Goal: Information Seeking & Learning: Learn about a topic

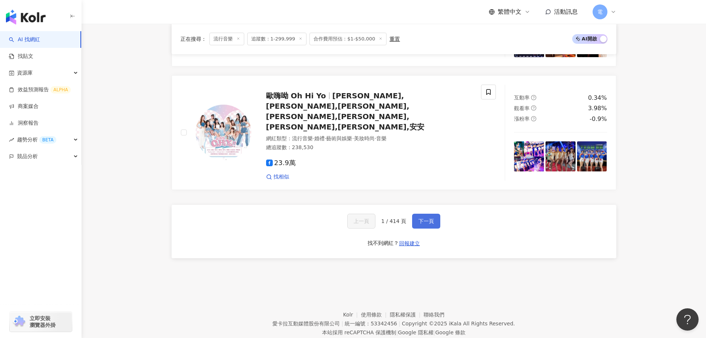
click at [434, 213] on button "下一頁" at bounding box center [426, 220] width 28 height 15
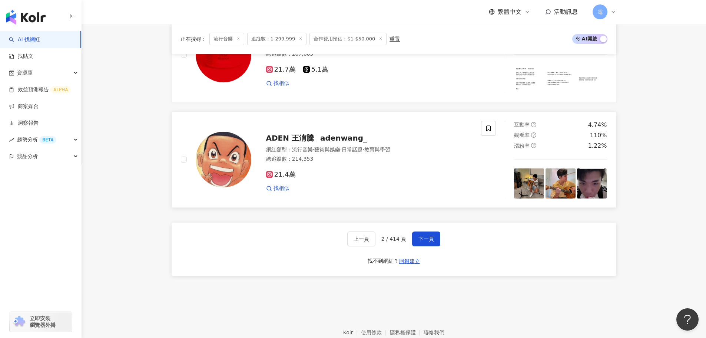
scroll to position [1329, 0]
click at [434, 242] on button "下一頁" at bounding box center [426, 238] width 28 height 15
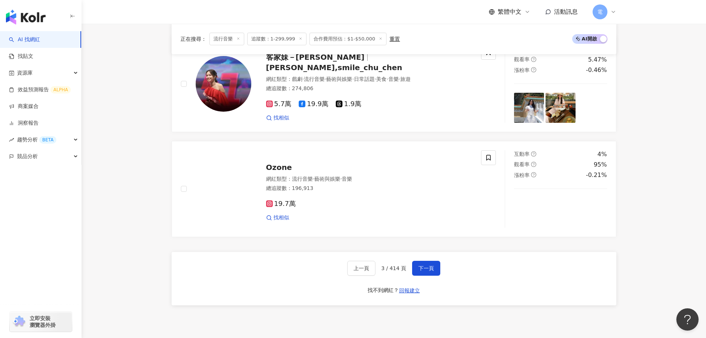
scroll to position [1374, 0]
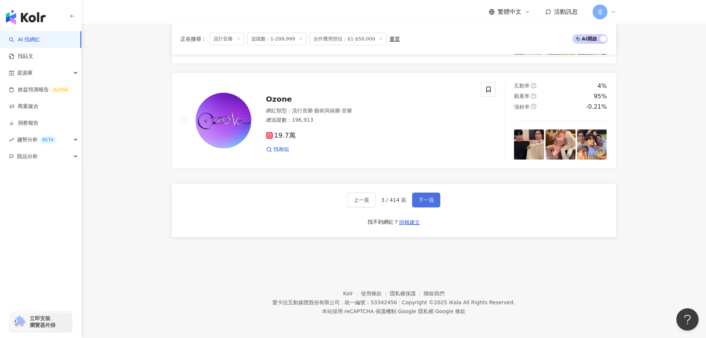
click at [429, 198] on span "下一頁" at bounding box center [426, 200] width 16 height 6
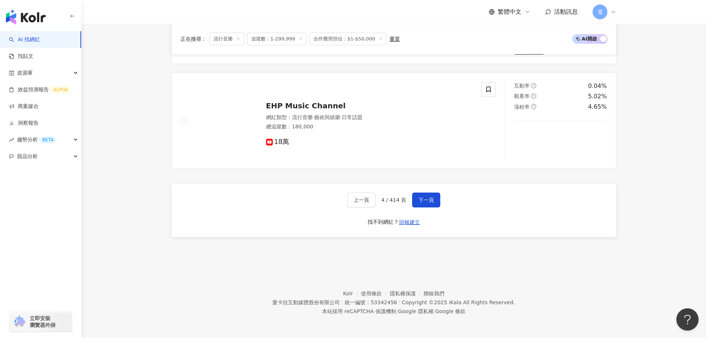
scroll to position [1375, 0]
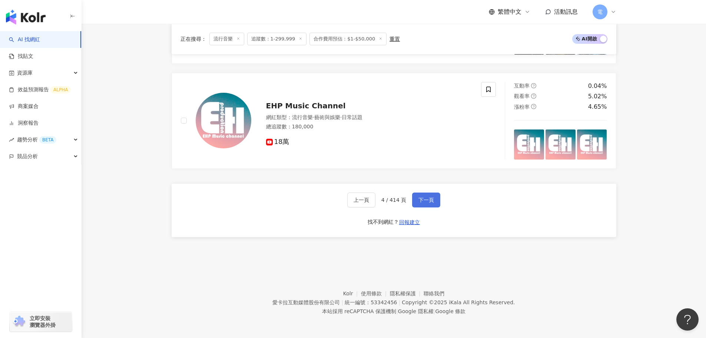
click at [430, 198] on span "下一頁" at bounding box center [426, 200] width 16 height 6
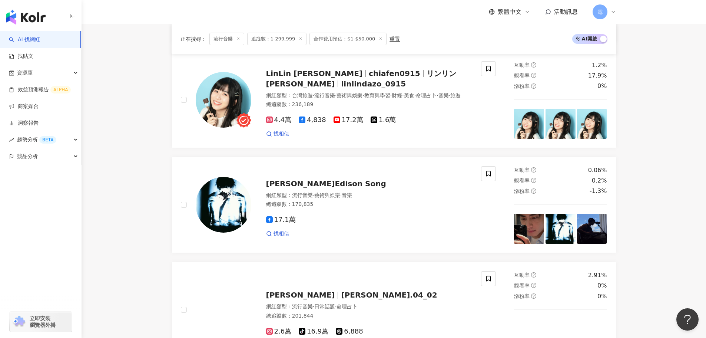
scroll to position [1305, 0]
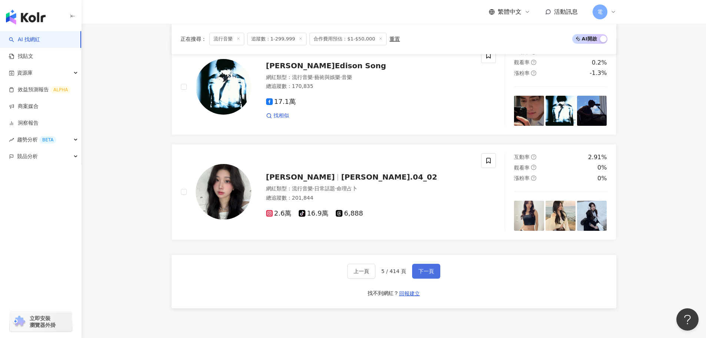
click at [436, 272] on button "下一頁" at bounding box center [426, 271] width 28 height 15
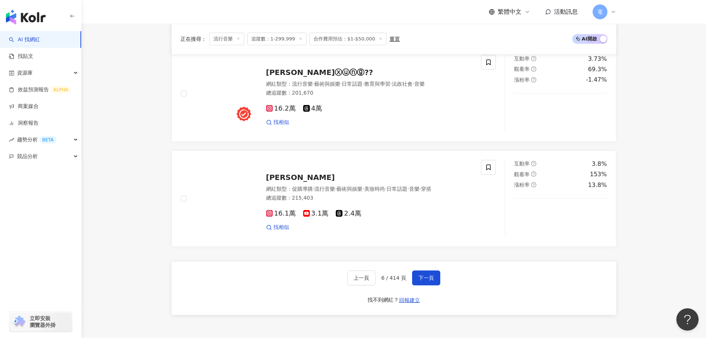
scroll to position [1395, 0]
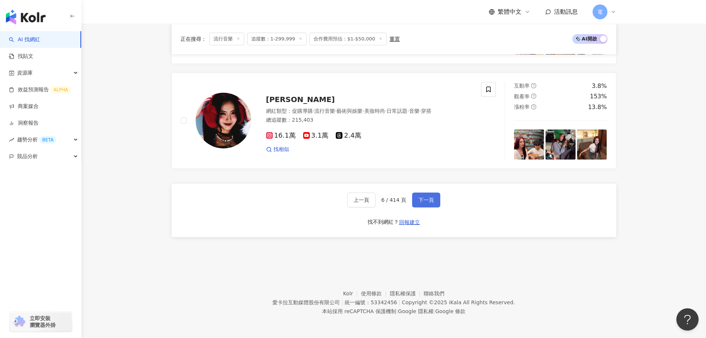
click at [433, 196] on button "下一頁" at bounding box center [426, 199] width 28 height 15
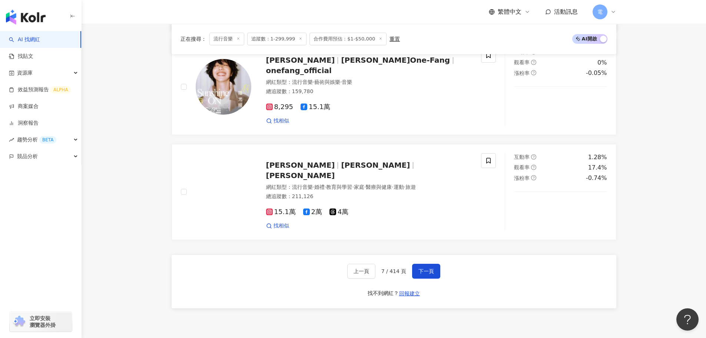
scroll to position [1297, 0]
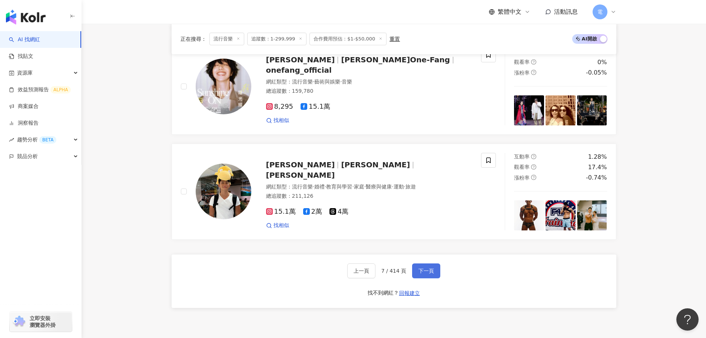
click at [424, 269] on button "下一頁" at bounding box center [426, 270] width 28 height 15
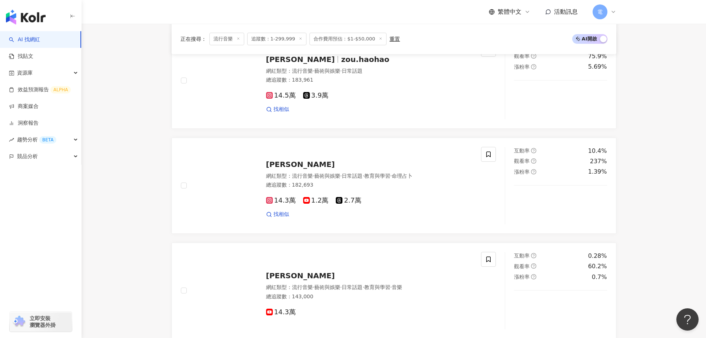
scroll to position [1260, 0]
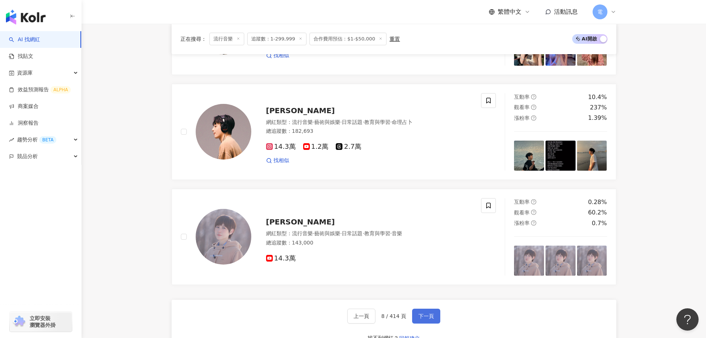
click at [428, 313] on span "下一頁" at bounding box center [426, 316] width 16 height 6
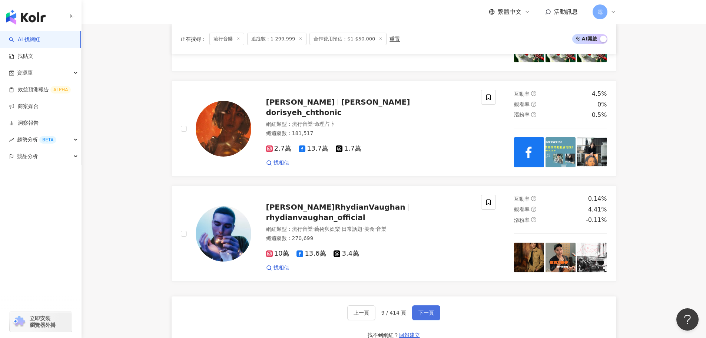
click at [421, 318] on button "下一頁" at bounding box center [426, 312] width 28 height 15
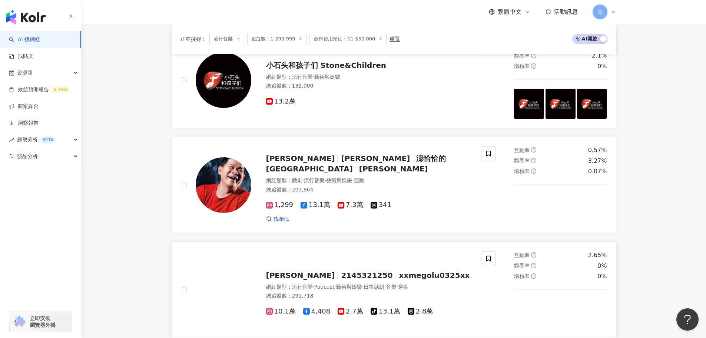
scroll to position [1334, 0]
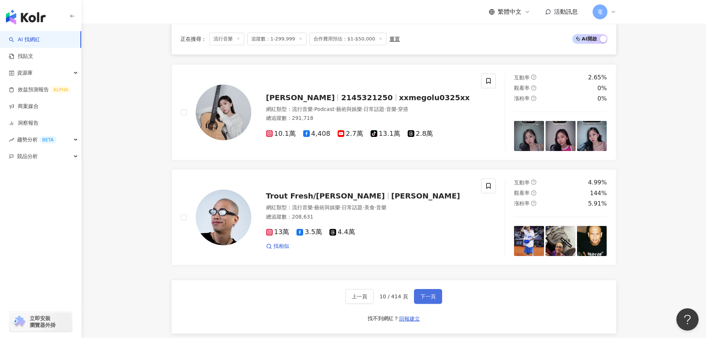
click at [433, 299] on span "下一頁" at bounding box center [428, 296] width 16 height 6
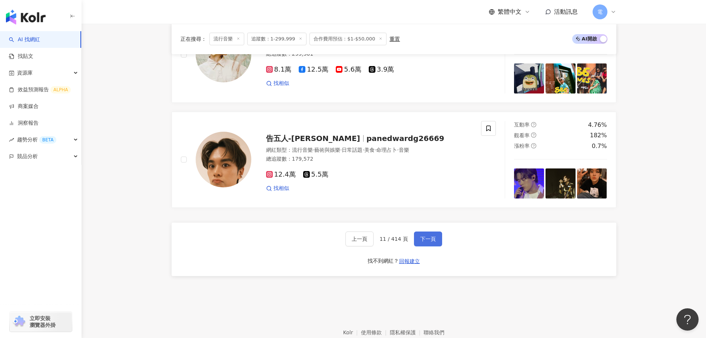
click at [433, 246] on button "下一頁" at bounding box center [428, 238] width 28 height 15
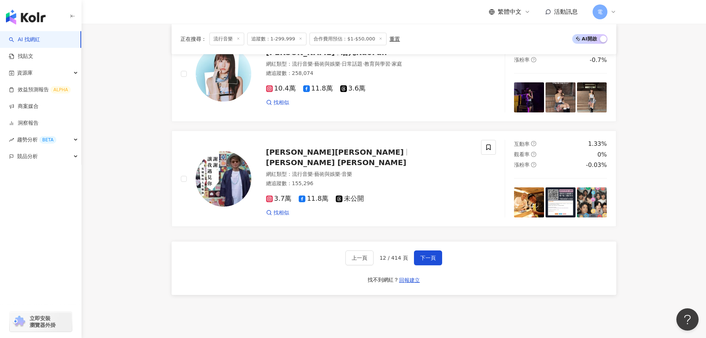
scroll to position [1355, 0]
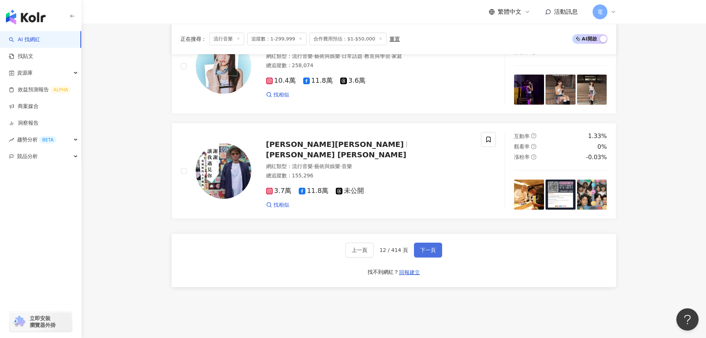
click at [429, 252] on span "下一頁" at bounding box center [428, 250] width 16 height 6
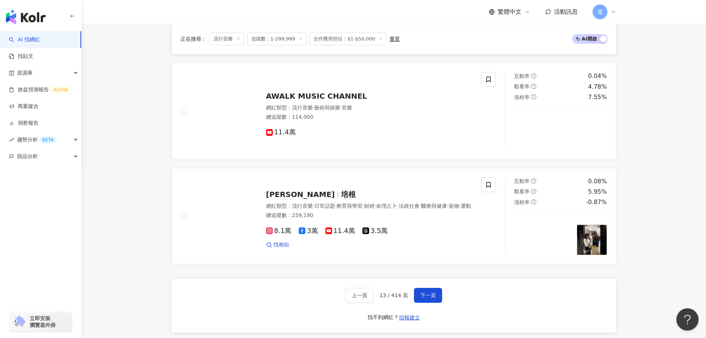
scroll to position [1349, 0]
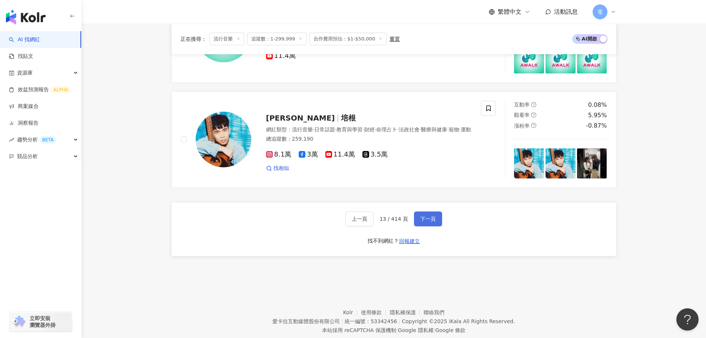
click at [439, 226] on button "下一頁" at bounding box center [428, 218] width 28 height 15
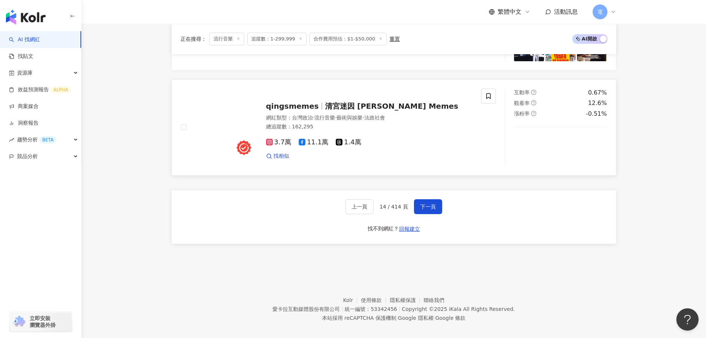
scroll to position [1378, 0]
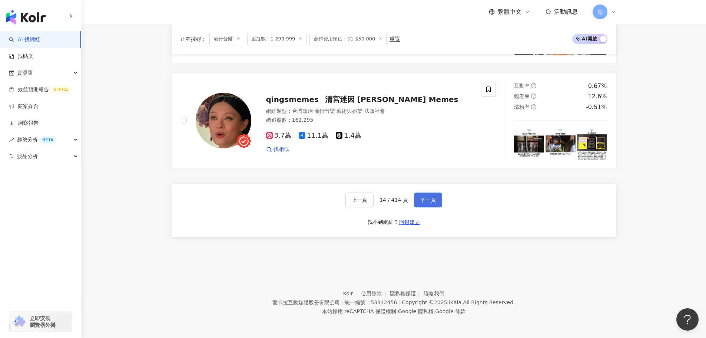
click at [429, 203] on button "下一頁" at bounding box center [428, 199] width 28 height 15
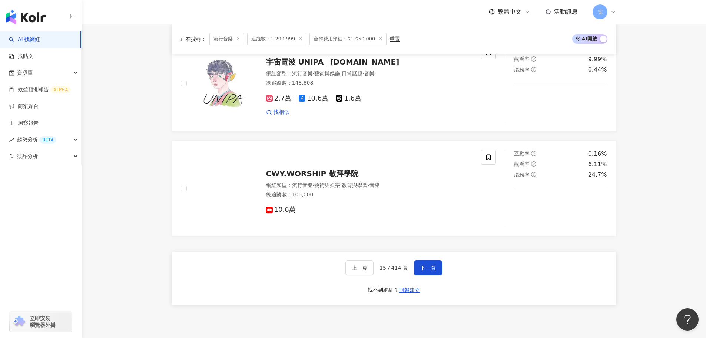
scroll to position [1374, 0]
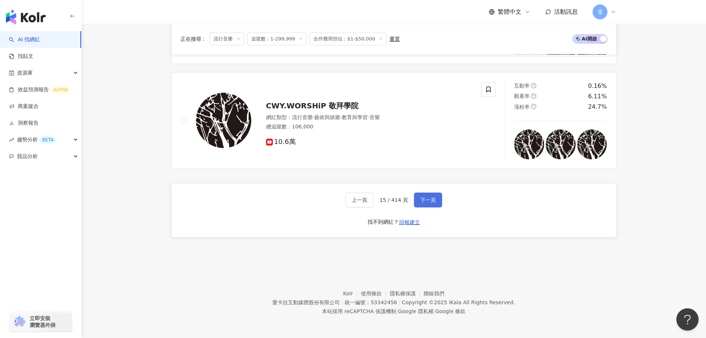
click at [425, 202] on span "下一頁" at bounding box center [428, 200] width 16 height 6
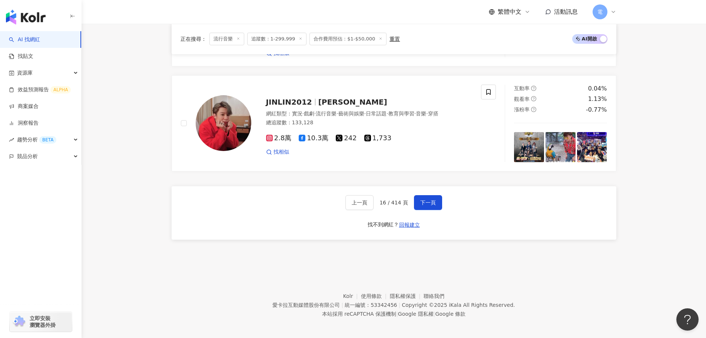
click at [37, 17] on img "button" at bounding box center [26, 17] width 40 height 15
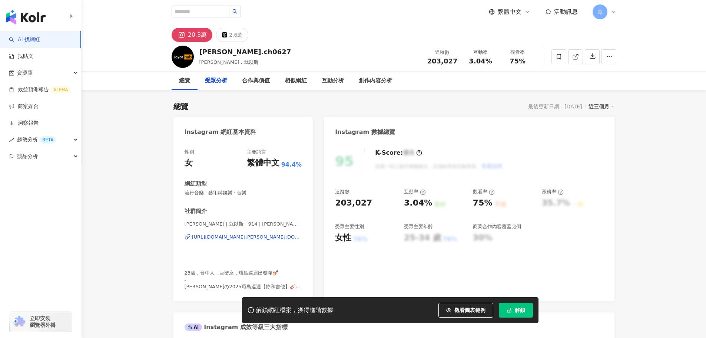
click at [212, 236] on div "https://www.instagram.com/joyce.ch0627/" at bounding box center [247, 237] width 110 height 7
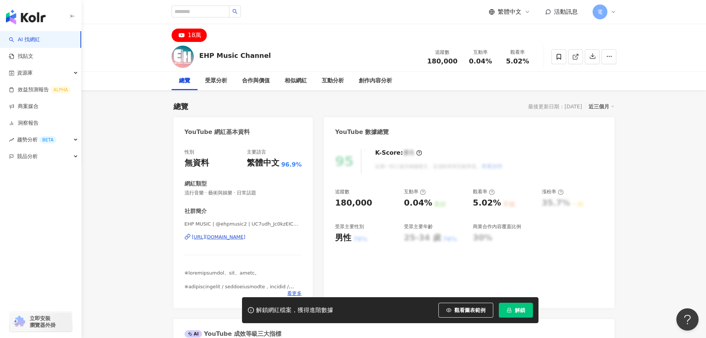
click at [199, 238] on div "https://www.youtube.com/channel/UC7udh_Jc0kzEICUOQJrkF1A" at bounding box center [219, 237] width 54 height 7
click at [34, 13] on img "button" at bounding box center [26, 17] width 40 height 15
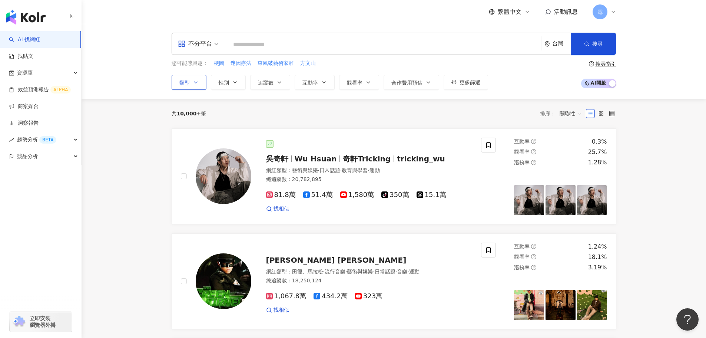
click at [202, 80] on button "類型" at bounding box center [189, 82] width 35 height 15
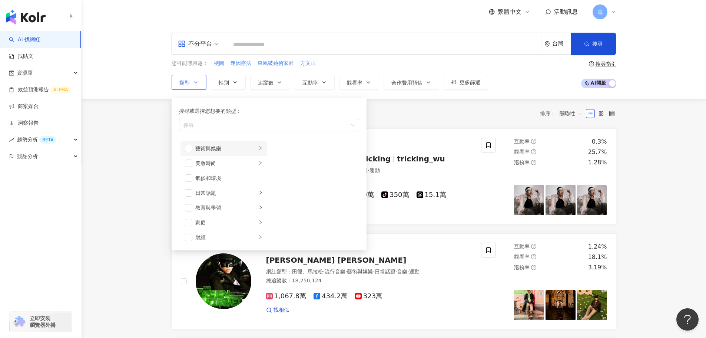
click at [218, 145] on div "藝術與娛樂" at bounding box center [226, 148] width 62 height 8
click at [281, 161] on span "button" at bounding box center [278, 162] width 7 height 7
click at [212, 193] on div "日常話題" at bounding box center [226, 193] width 62 height 8
click at [219, 181] on div "氣候和環境" at bounding box center [228, 178] width 67 height 8
click at [222, 175] on div "氣候和環境" at bounding box center [228, 178] width 67 height 8
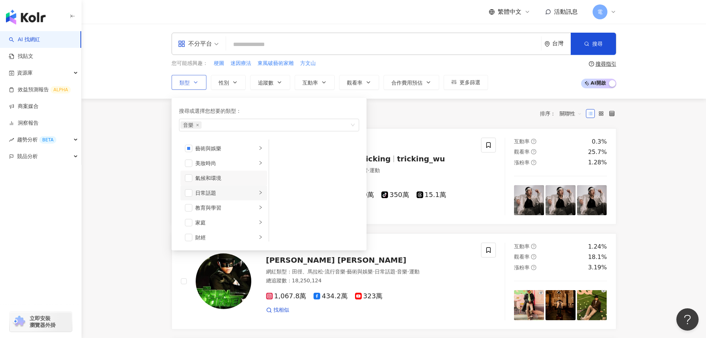
click at [258, 195] on div "button" at bounding box center [260, 192] width 4 height 7
click at [251, 210] on div "教育與學習" at bounding box center [226, 207] width 62 height 8
click at [254, 189] on li "家庭" at bounding box center [224, 185] width 87 height 15
click at [249, 198] on div "財經" at bounding box center [226, 200] width 62 height 8
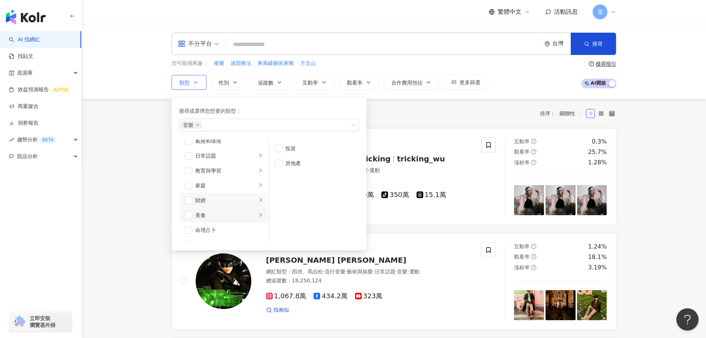
click at [252, 216] on li "美食" at bounding box center [224, 215] width 87 height 15
click at [251, 204] on div "遊戲" at bounding box center [226, 207] width 62 height 8
click at [250, 224] on div "法政社會" at bounding box center [226, 222] width 62 height 8
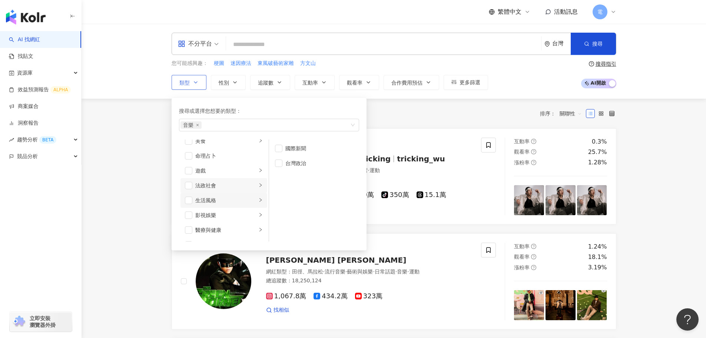
click at [258, 201] on div "button" at bounding box center [260, 199] width 4 height 7
click at [258, 215] on icon "right" at bounding box center [260, 214] width 4 height 4
click at [293, 221] on div "流行音樂" at bounding box center [319, 217] width 68 height 8
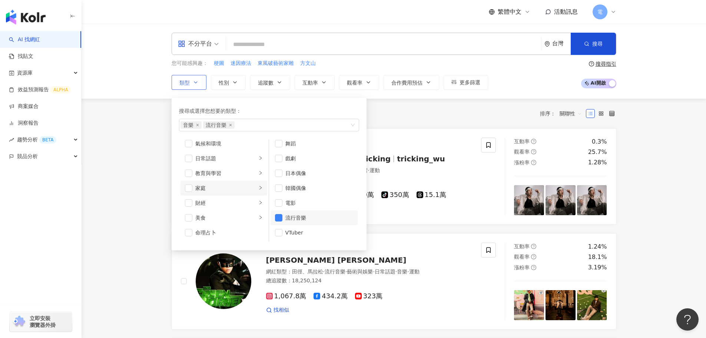
scroll to position [0, 0]
click at [248, 144] on div "藝術與娛樂" at bounding box center [226, 148] width 62 height 8
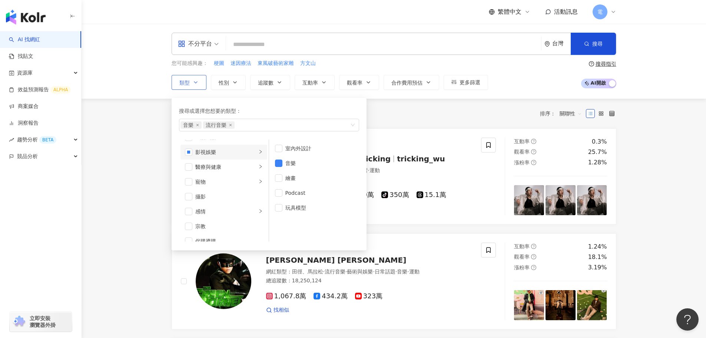
scroll to position [185, 0]
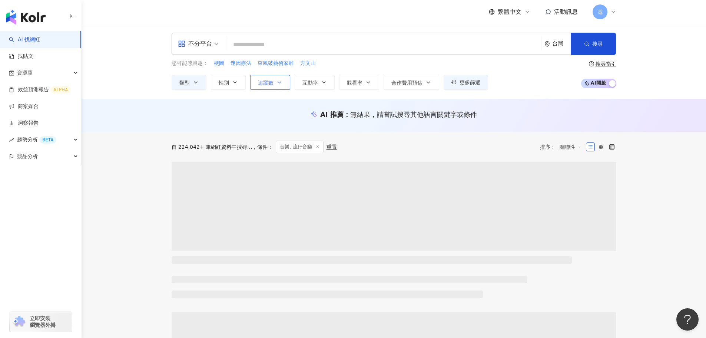
click at [281, 87] on button "追蹤數" at bounding box center [270, 82] width 40 height 15
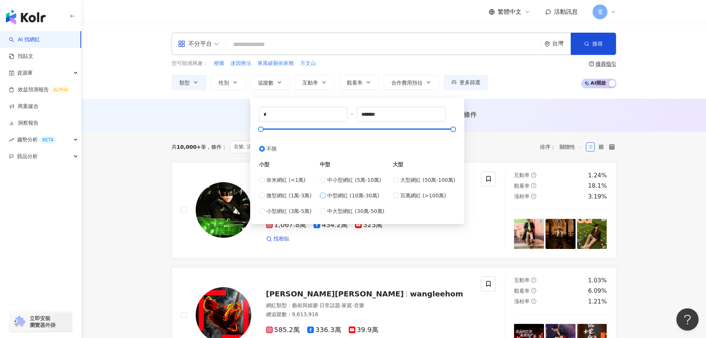
click at [358, 196] on span "中型網紅 (10萬-30萬)" at bounding box center [353, 195] width 52 height 8
type input "******"
click at [284, 82] on button "追蹤數" at bounding box center [270, 82] width 40 height 15
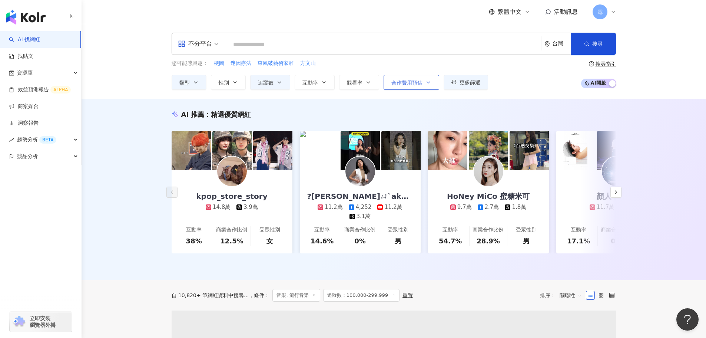
click at [414, 84] on span "合作費用預估" at bounding box center [406, 83] width 31 height 6
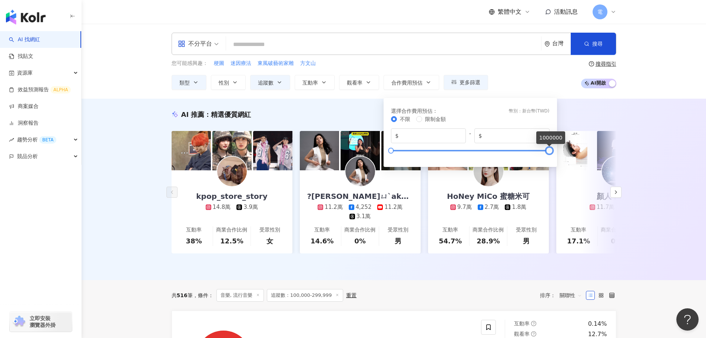
click at [550, 150] on div at bounding box center [549, 150] width 4 height 4
click at [529, 132] on input "*******" at bounding box center [515, 136] width 62 height 8
type input "*****"
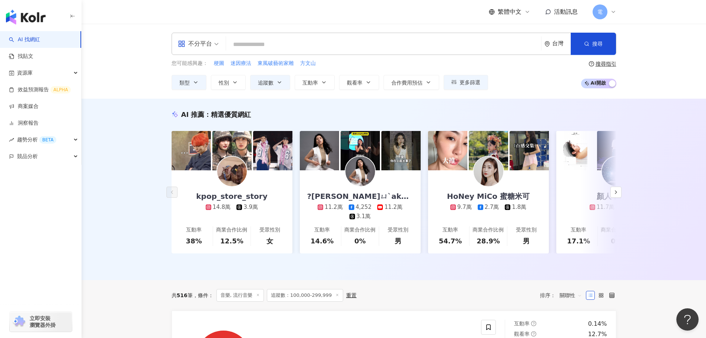
click at [536, 78] on div "您可能感興趣： 梗圖 迷因療法 東風破藝術家雕 方文山 類型 性別 追蹤數 互動率 觀看率 合作費用預估 更多篩選 ****** - ****** 不限 小型…" at bounding box center [394, 74] width 445 height 30
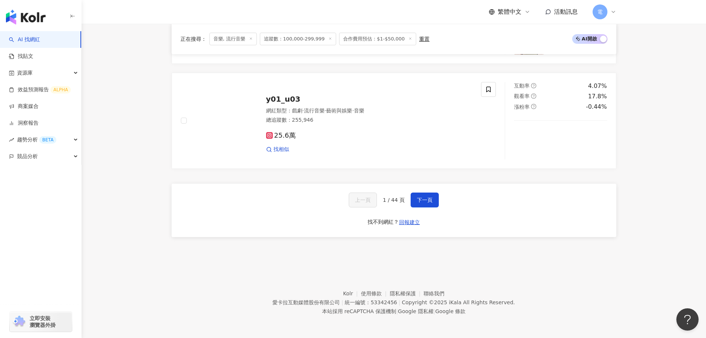
scroll to position [1371, 0]
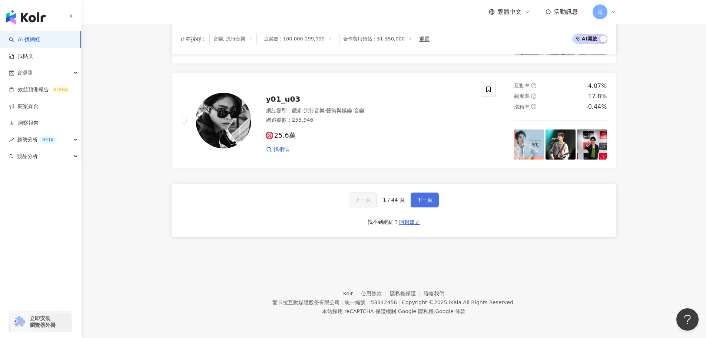
click at [434, 200] on button "下一頁" at bounding box center [425, 199] width 28 height 15
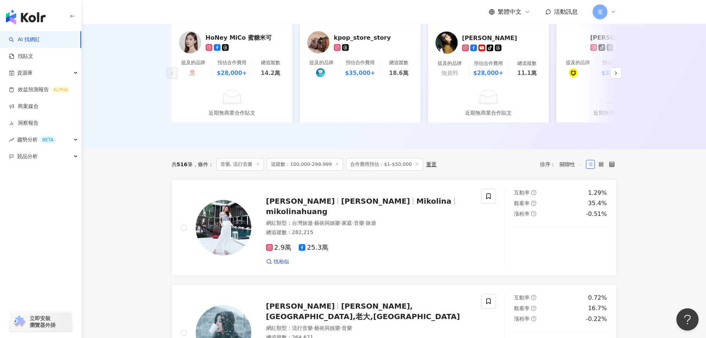
scroll to position [191, 0]
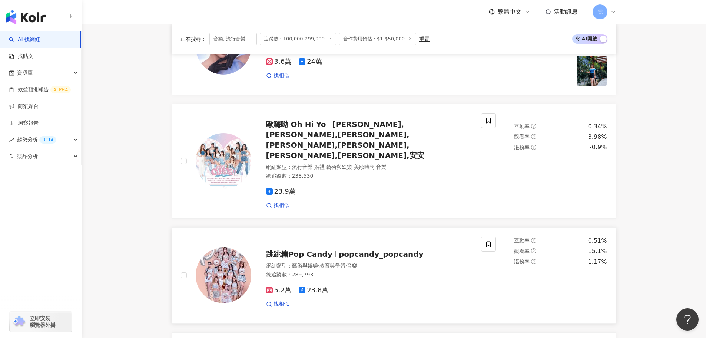
scroll to position [1043, 0]
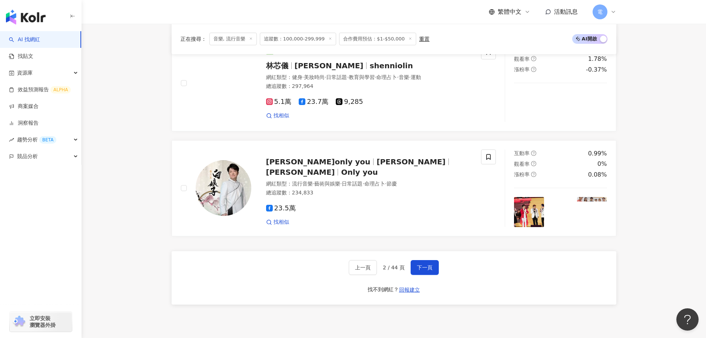
scroll to position [1374, 0]
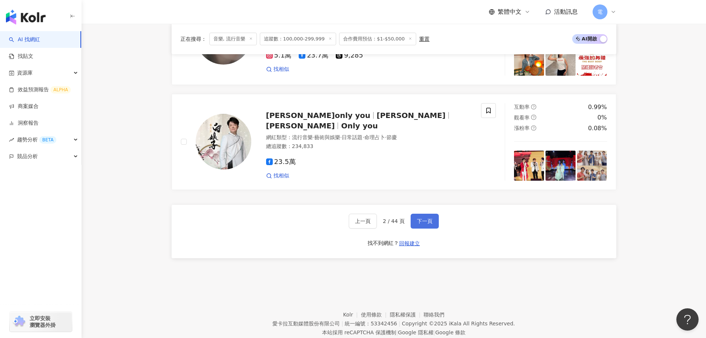
click at [427, 218] on span "下一頁" at bounding box center [425, 221] width 16 height 6
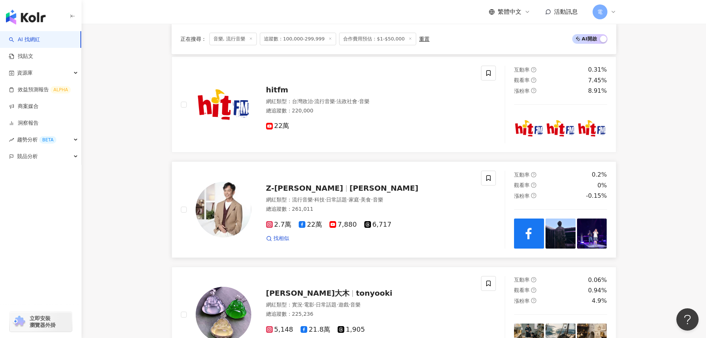
scroll to position [1262, 0]
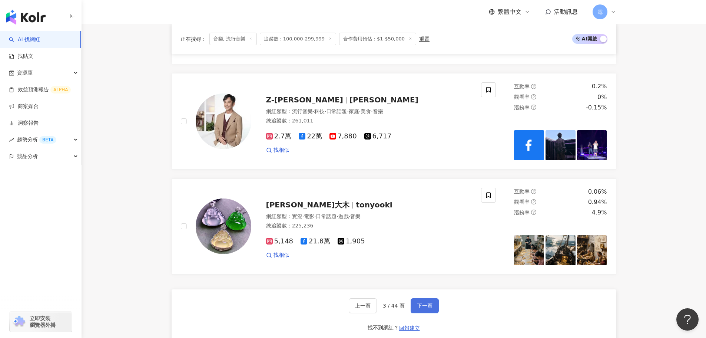
click at [426, 308] on span "下一頁" at bounding box center [425, 305] width 16 height 6
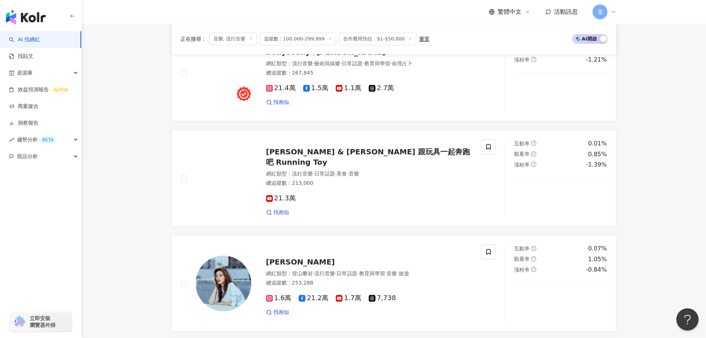
scroll to position [1001, 0]
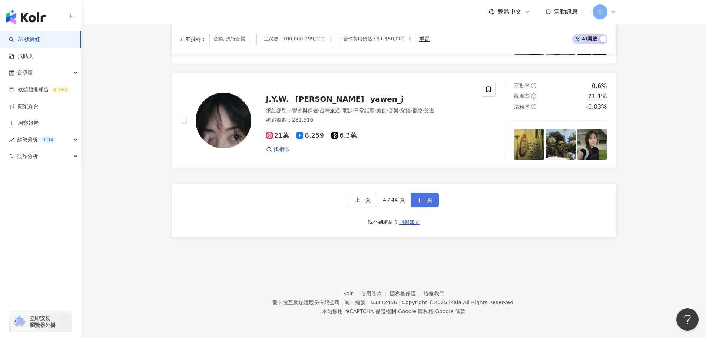
click at [422, 197] on button "下一頁" at bounding box center [425, 199] width 28 height 15
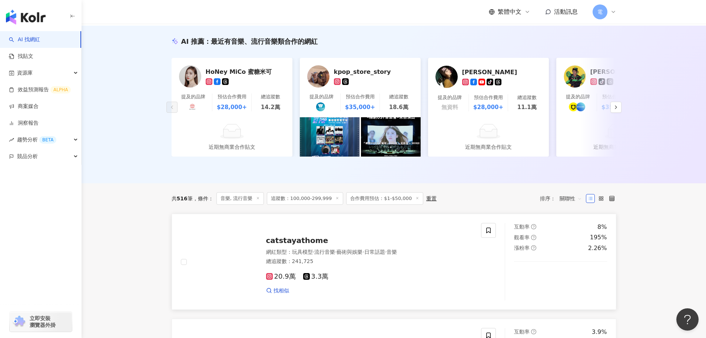
scroll to position [43, 0]
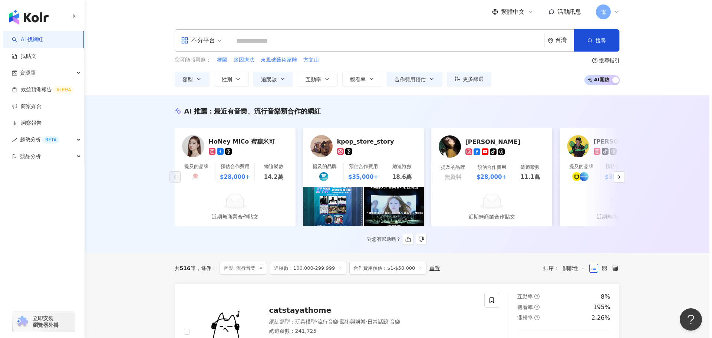
scroll to position [0, 0]
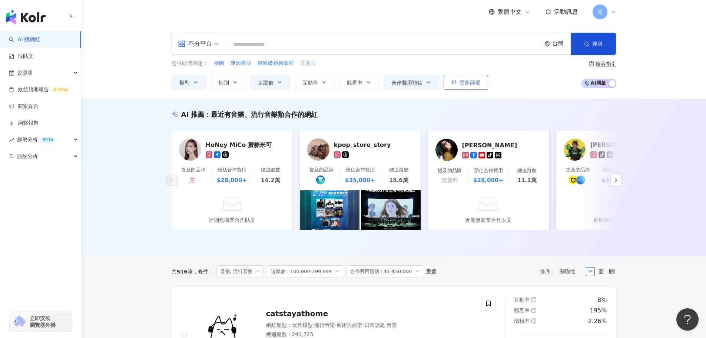
click at [471, 87] on button "更多篩選" at bounding box center [466, 82] width 44 height 15
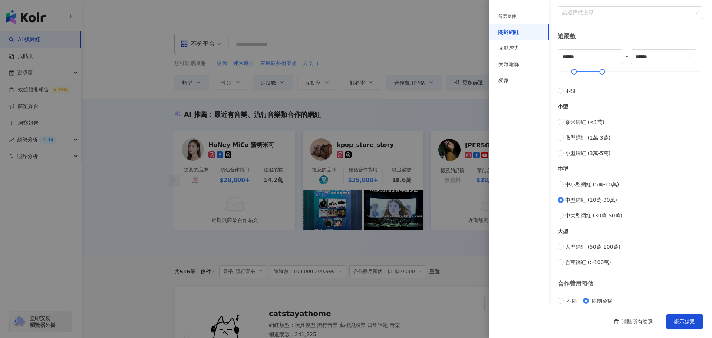
scroll to position [222, 0]
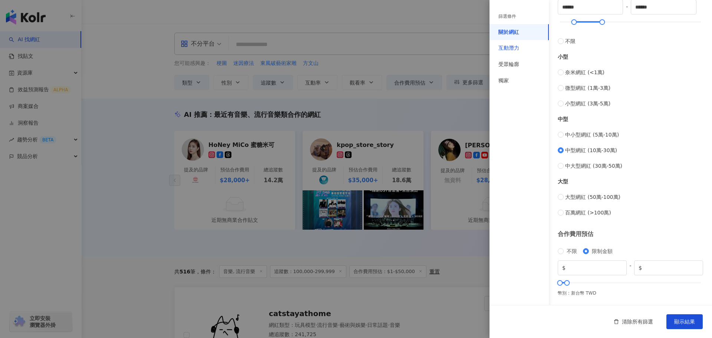
click at [514, 50] on div "互動潛力" at bounding box center [508, 47] width 21 height 7
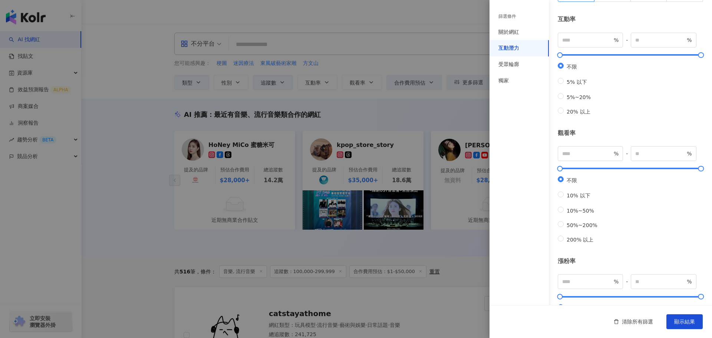
scroll to position [0, 0]
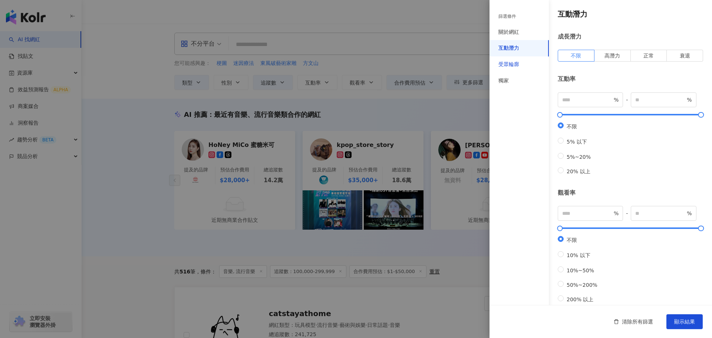
click at [511, 64] on div "受眾輪廓" at bounding box center [508, 64] width 21 height 7
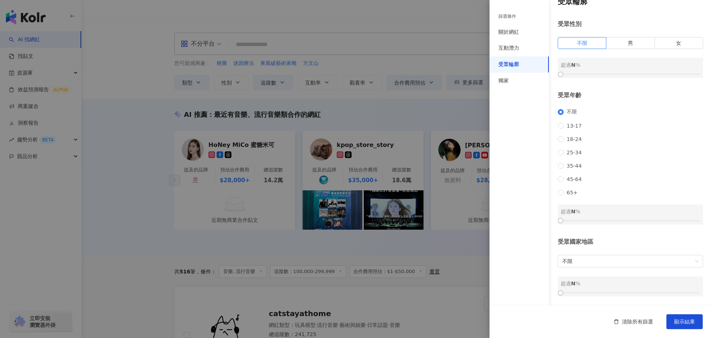
scroll to position [22, 0]
click at [526, 83] on div "獨家" at bounding box center [518, 81] width 59 height 16
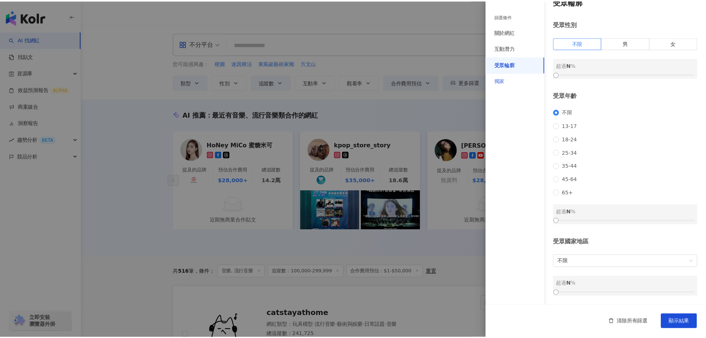
scroll to position [0, 0]
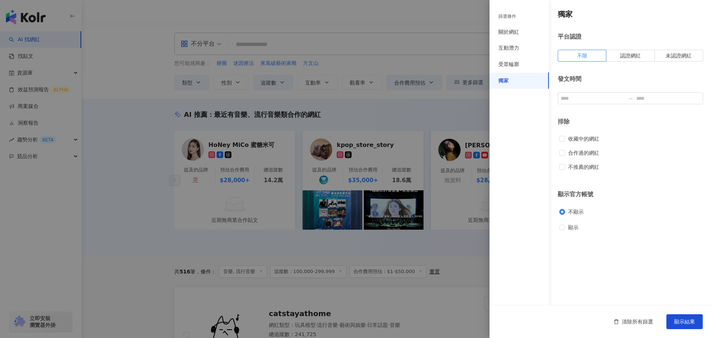
click at [449, 117] on div at bounding box center [356, 169] width 712 height 338
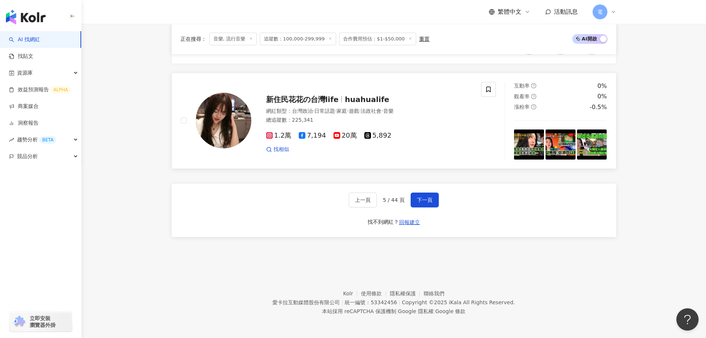
scroll to position [1389, 0]
click at [433, 207] on button "下一頁" at bounding box center [425, 199] width 28 height 15
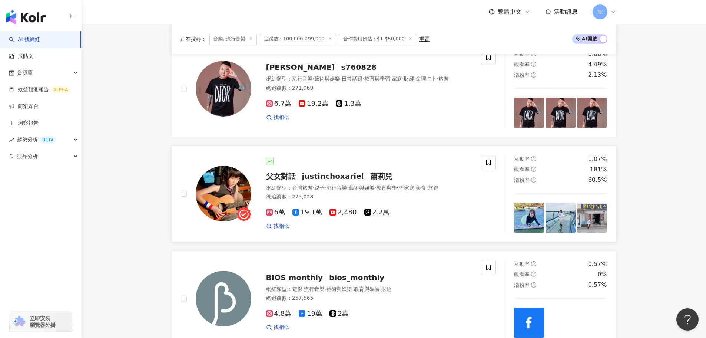
scroll to position [1120, 0]
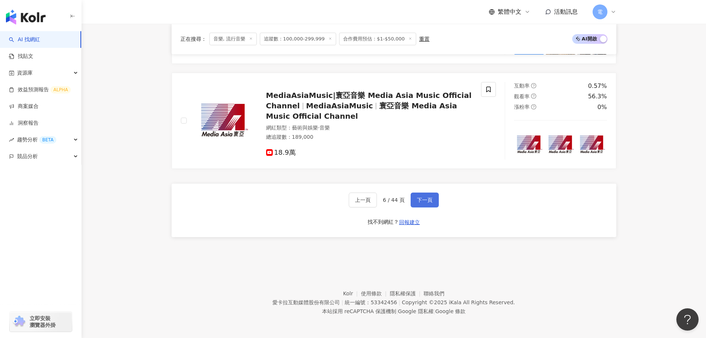
click at [425, 198] on span "下一頁" at bounding box center [425, 200] width 16 height 6
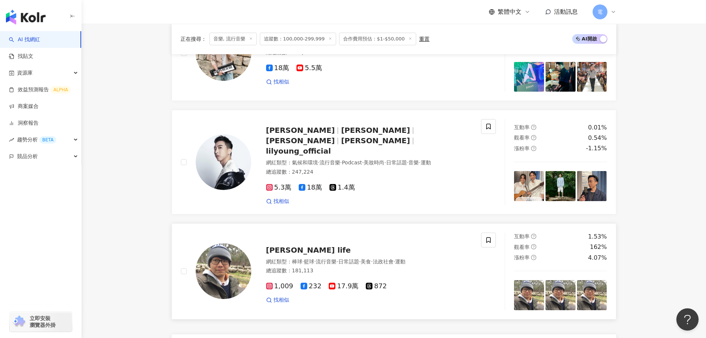
scroll to position [1374, 0]
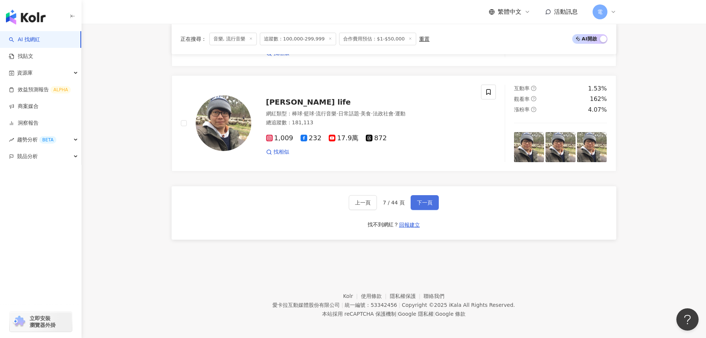
click at [422, 202] on span "下一頁" at bounding box center [425, 202] width 16 height 6
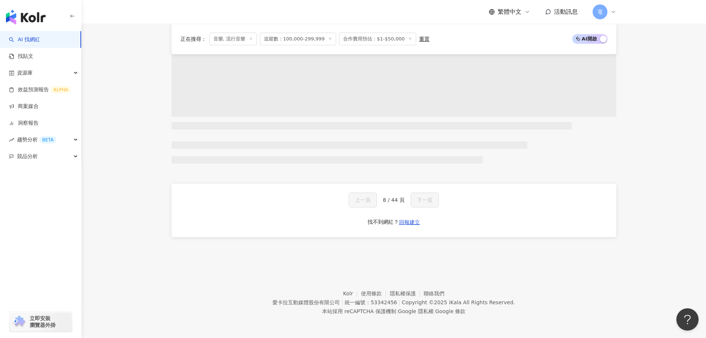
scroll to position [564, 0]
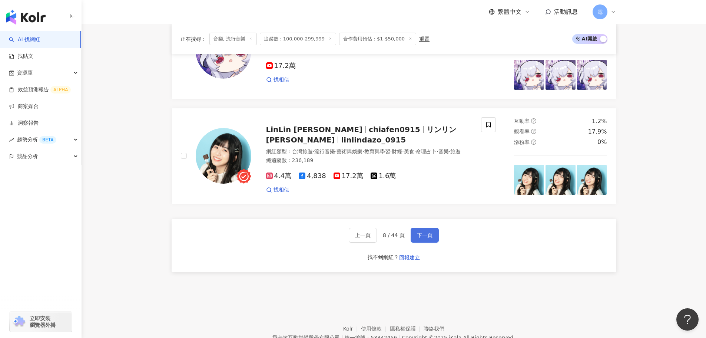
click at [427, 238] on span "下一頁" at bounding box center [425, 235] width 16 height 6
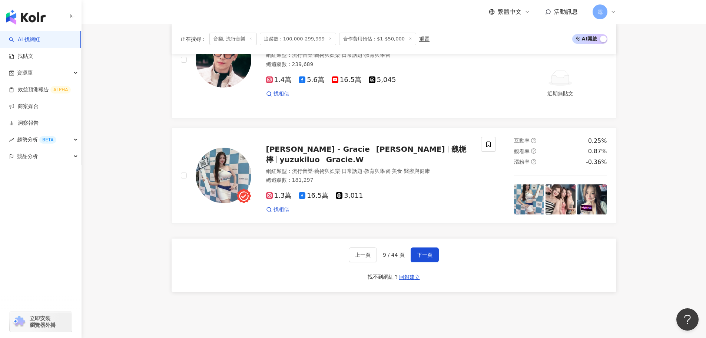
scroll to position [1335, 0]
click at [427, 257] on span "下一頁" at bounding box center [425, 254] width 16 height 6
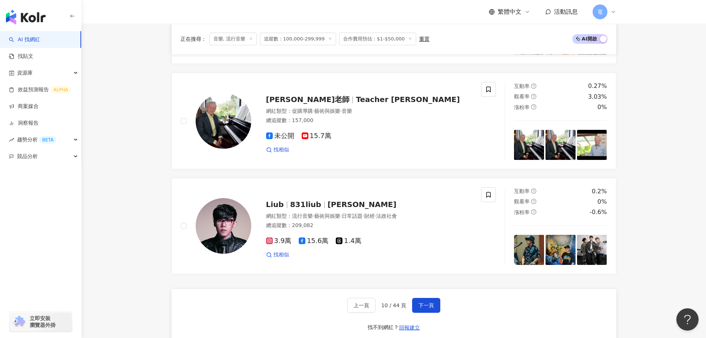
scroll to position [1300, 0]
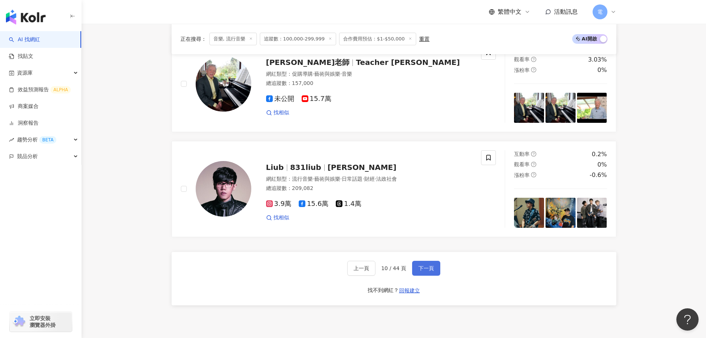
click at [433, 270] on button "下一頁" at bounding box center [426, 268] width 28 height 15
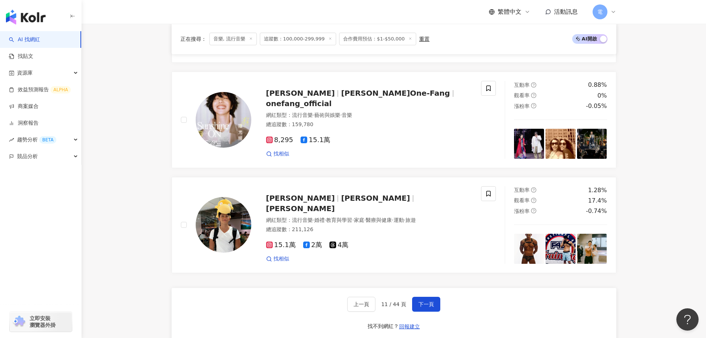
scroll to position [1301, 0]
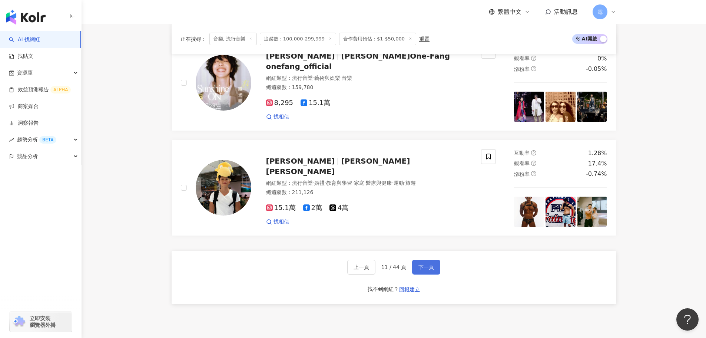
click at [426, 270] on span "下一頁" at bounding box center [426, 267] width 16 height 6
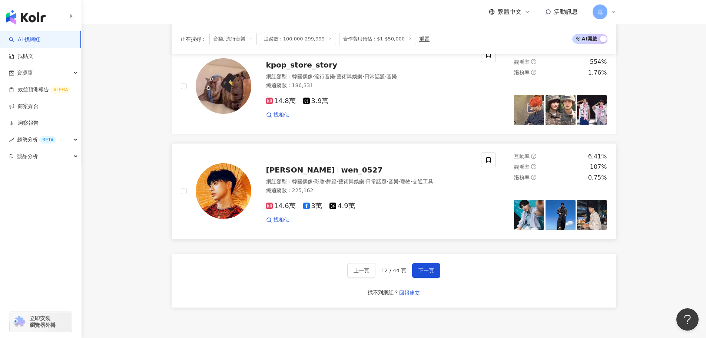
scroll to position [1347, 0]
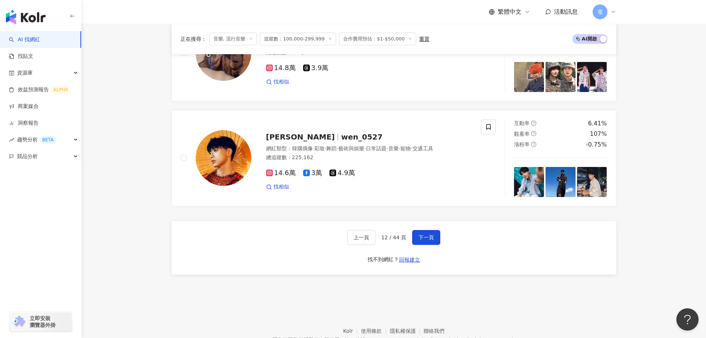
click at [406, 230] on div "上一頁 12 / 44 頁 下一頁" at bounding box center [393, 237] width 93 height 15
click at [423, 230] on button "下一頁" at bounding box center [426, 237] width 28 height 15
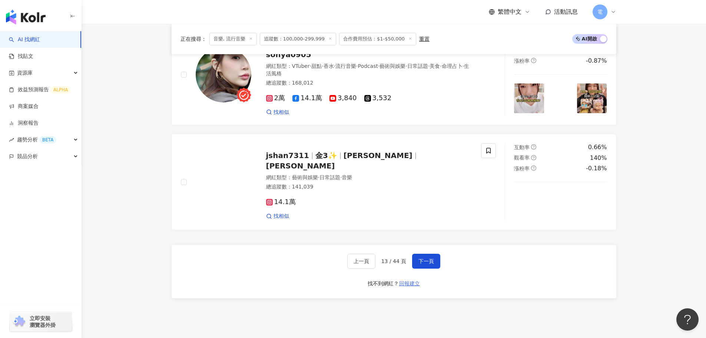
scroll to position [1374, 0]
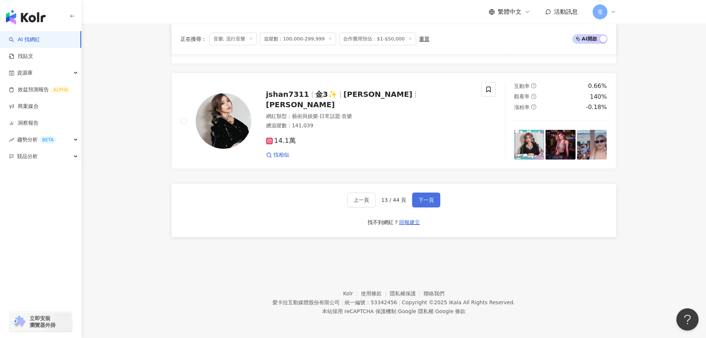
click at [429, 201] on span "下一頁" at bounding box center [426, 200] width 16 height 6
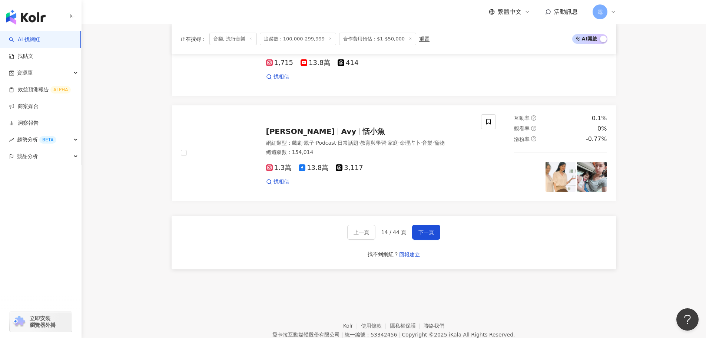
scroll to position [1336, 0]
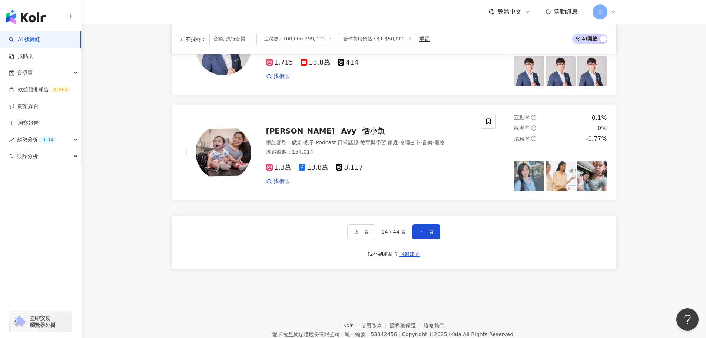
click at [440, 236] on div "上一頁 14 / 44 頁 下一頁 找不到網紅？ 回報建立" at bounding box center [394, 241] width 445 height 53
click at [435, 239] on button "下一頁" at bounding box center [426, 231] width 28 height 15
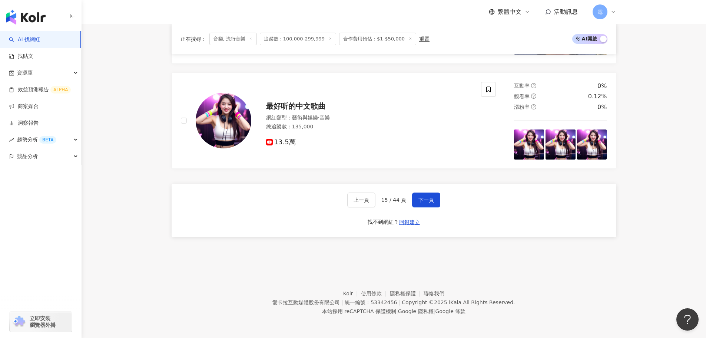
scroll to position [1499, 0]
click at [429, 196] on button "下一頁" at bounding box center [426, 199] width 28 height 15
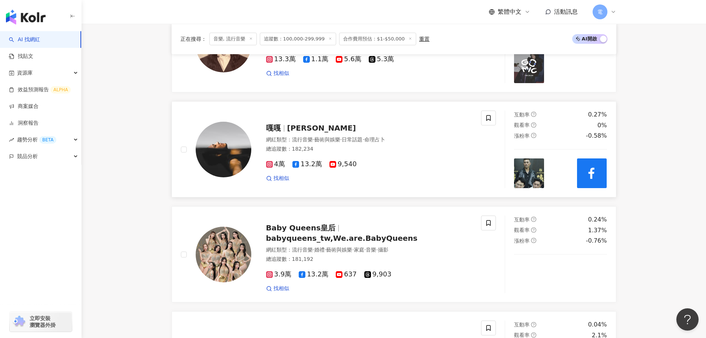
scroll to position [815, 0]
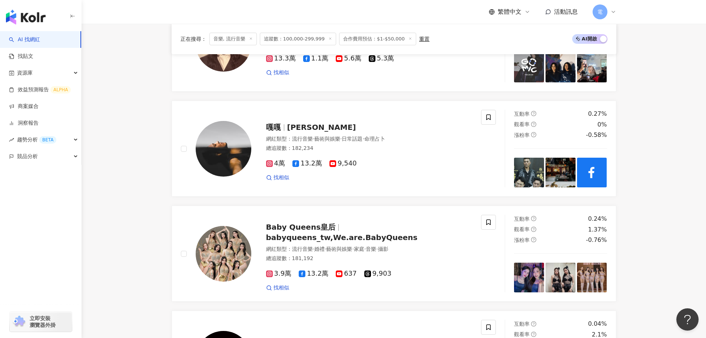
click at [461, 206] on div "hukehsuan R a n a• 胡可萱 胡可萱 Rana Hu rana.hu.ke.syuan · 網紅類型 ： 露營 · 音樂 · 旅遊 總追蹤數 …" at bounding box center [394, 43] width 445 height 1145
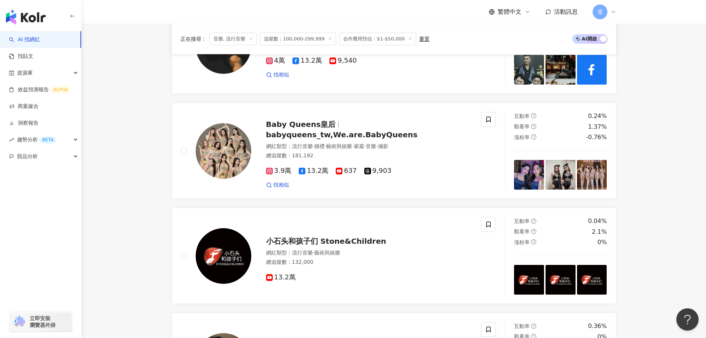
scroll to position [927, 0]
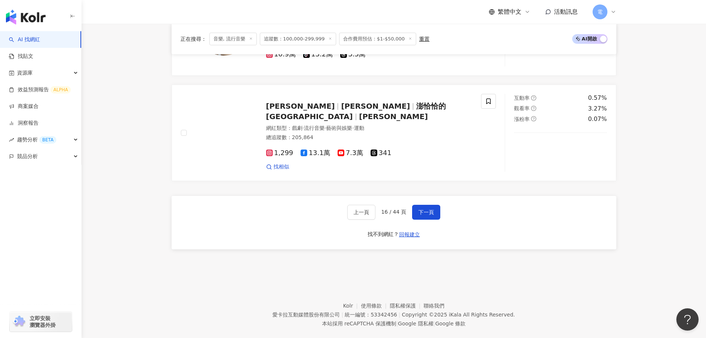
scroll to position [1260, 0]
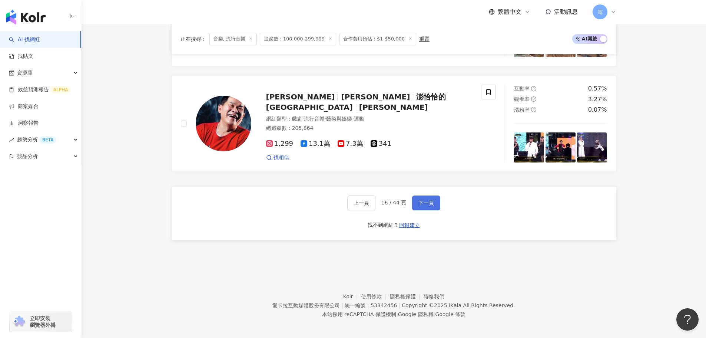
click at [437, 210] on button "下一頁" at bounding box center [426, 202] width 28 height 15
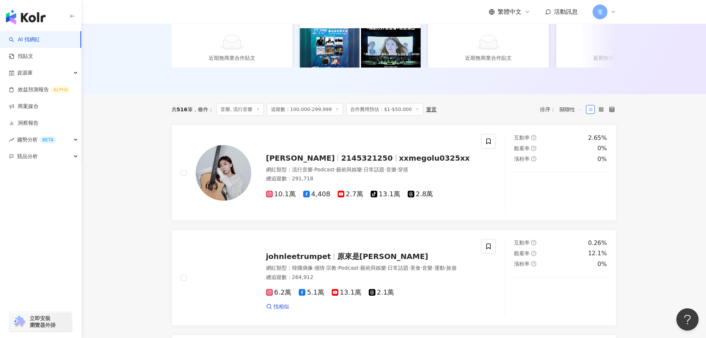
scroll to position [185, 0]
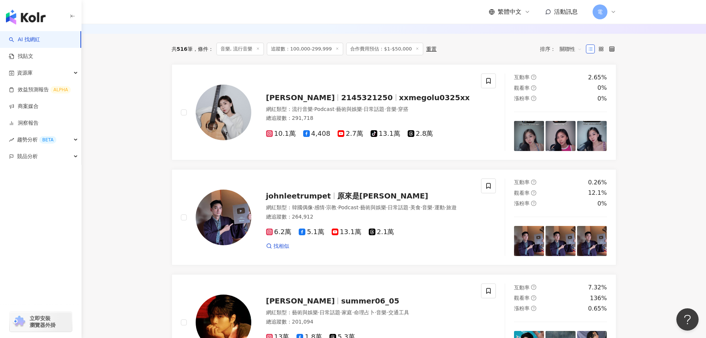
scroll to position [259, 0]
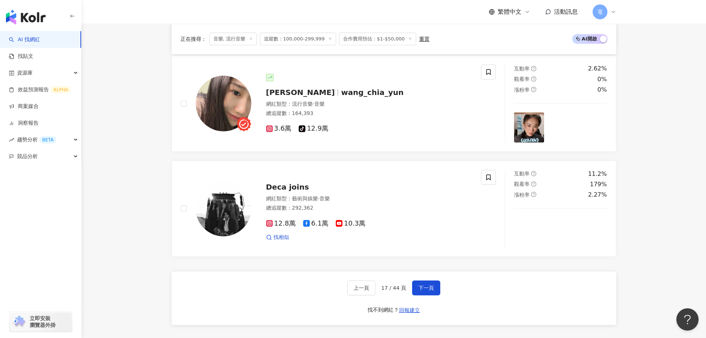
scroll to position [1297, 0]
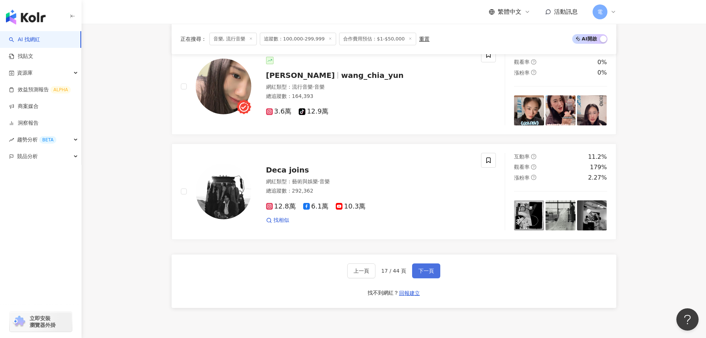
click at [431, 274] on span "下一頁" at bounding box center [426, 271] width 16 height 6
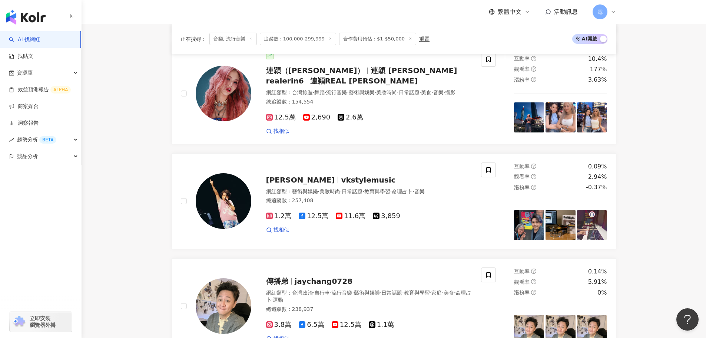
scroll to position [1371, 0]
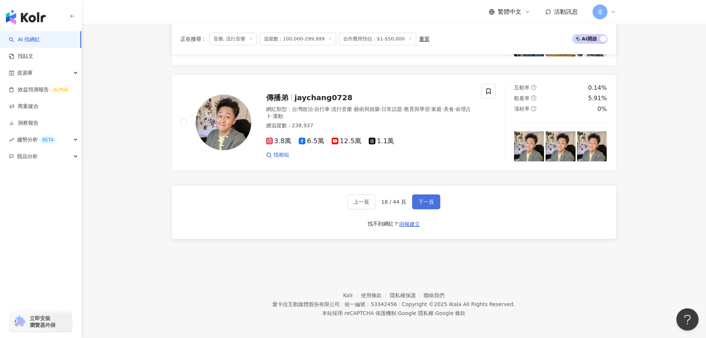
click at [430, 201] on span "下一頁" at bounding box center [426, 202] width 16 height 6
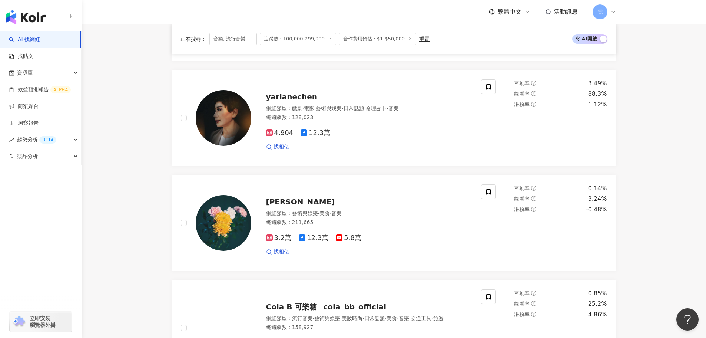
scroll to position [1089, 0]
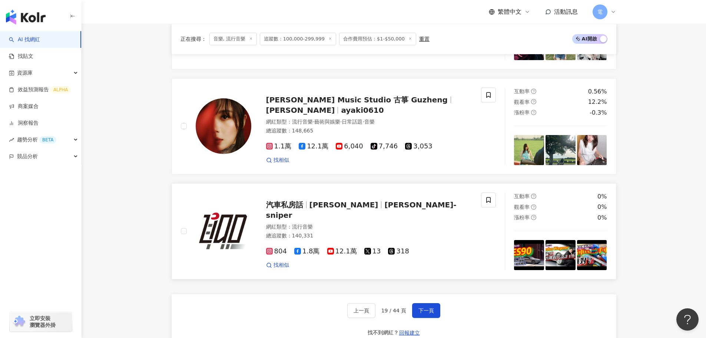
scroll to position [1311, 0]
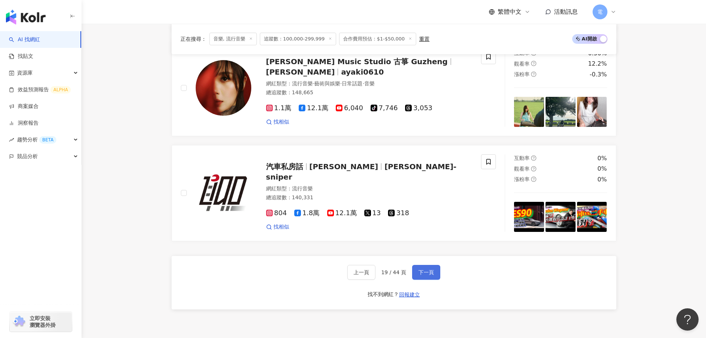
click at [433, 278] on button "下一頁" at bounding box center [426, 272] width 28 height 15
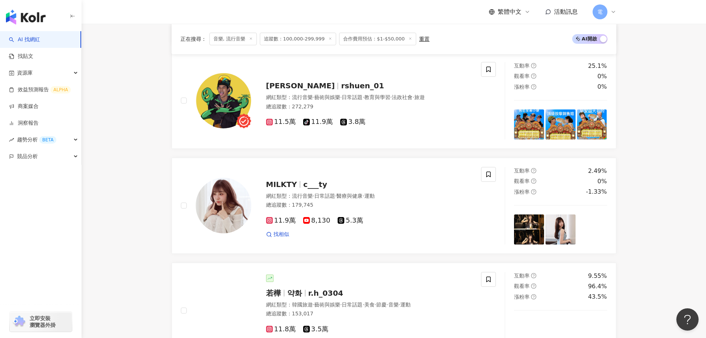
scroll to position [1280, 0]
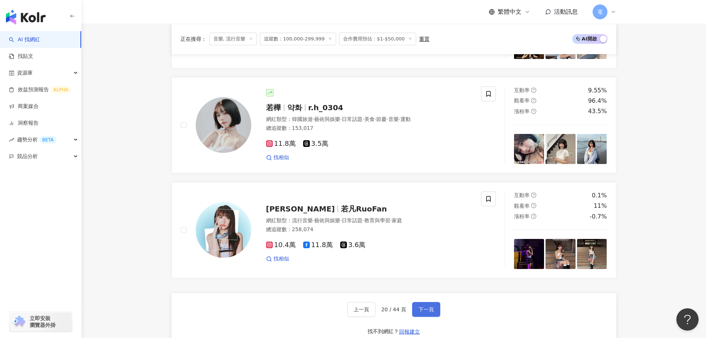
click at [421, 312] on span "下一頁" at bounding box center [426, 309] width 16 height 6
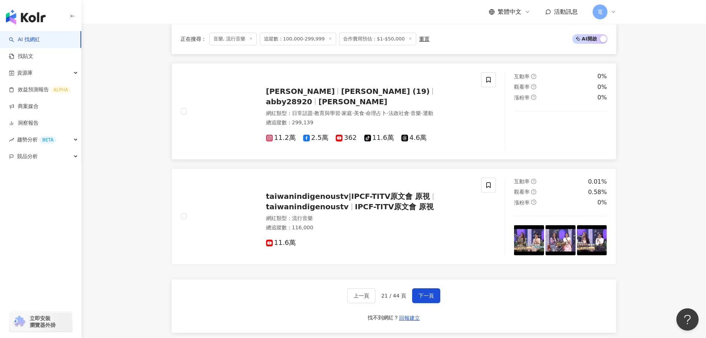
scroll to position [1374, 0]
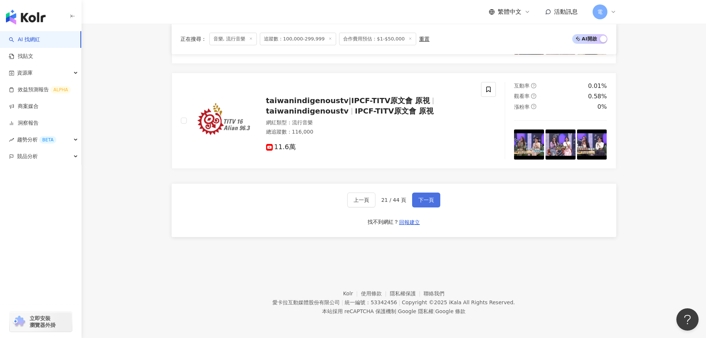
click at [433, 198] on span "下一頁" at bounding box center [426, 200] width 16 height 6
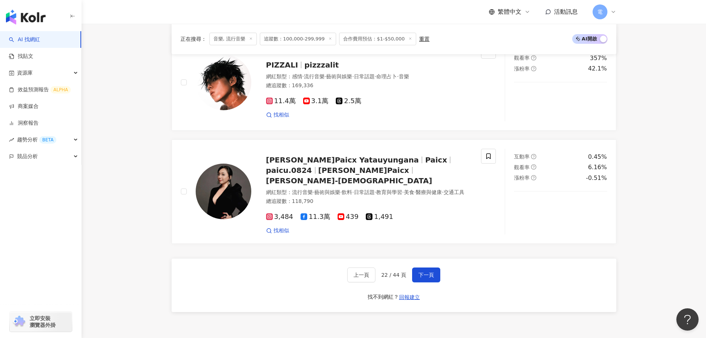
scroll to position [1378, 0]
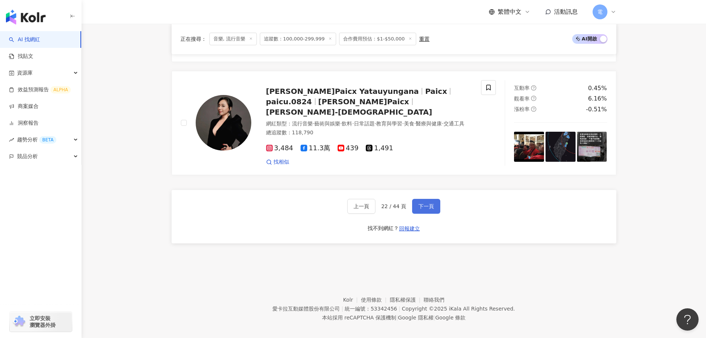
click at [438, 199] on button "下一頁" at bounding box center [426, 206] width 28 height 15
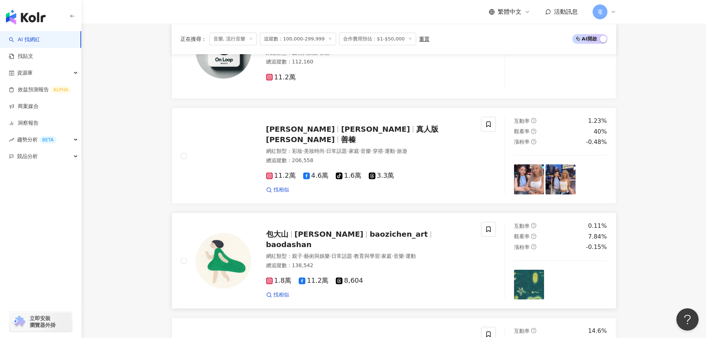
scroll to position [704, 0]
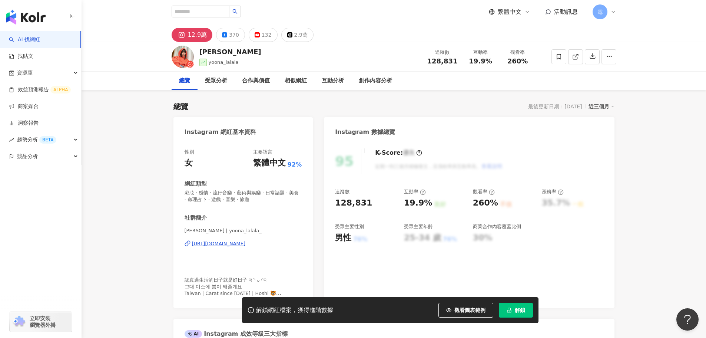
click at [216, 244] on div "https://www.instagram.com/yoona_lalala_/" at bounding box center [219, 243] width 54 height 7
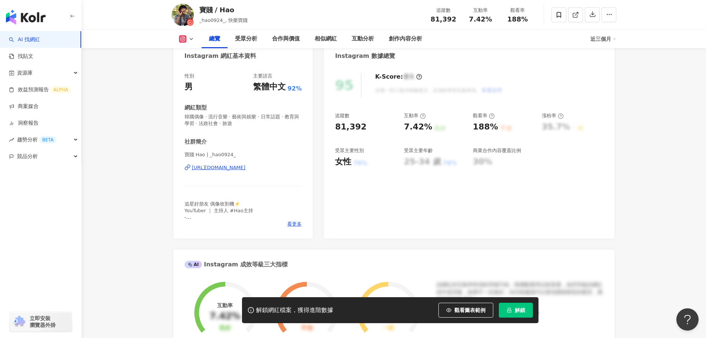
scroll to position [74, 0]
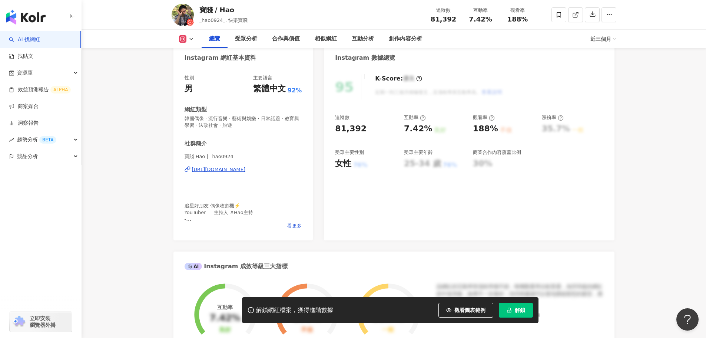
click at [246, 172] on div "[URL][DOMAIN_NAME]" at bounding box center [219, 169] width 54 height 7
